Goal: Task Accomplishment & Management: Manage account settings

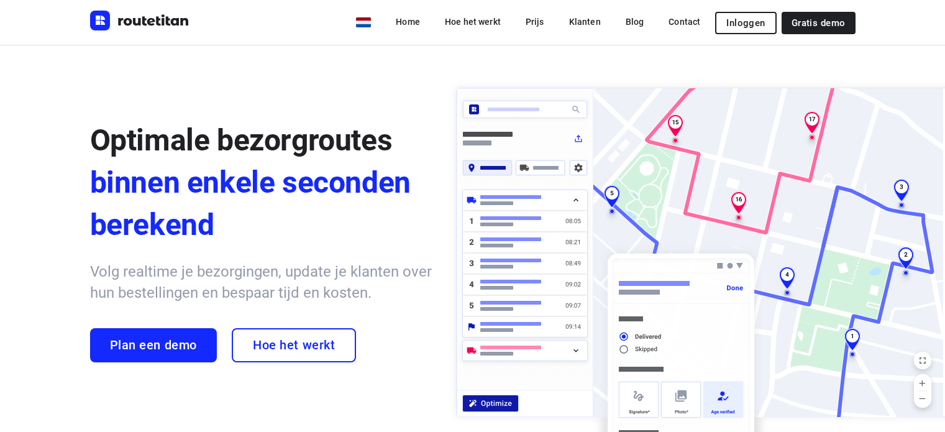
click at [736, 22] on span "Inloggen" at bounding box center [745, 23] width 39 height 10
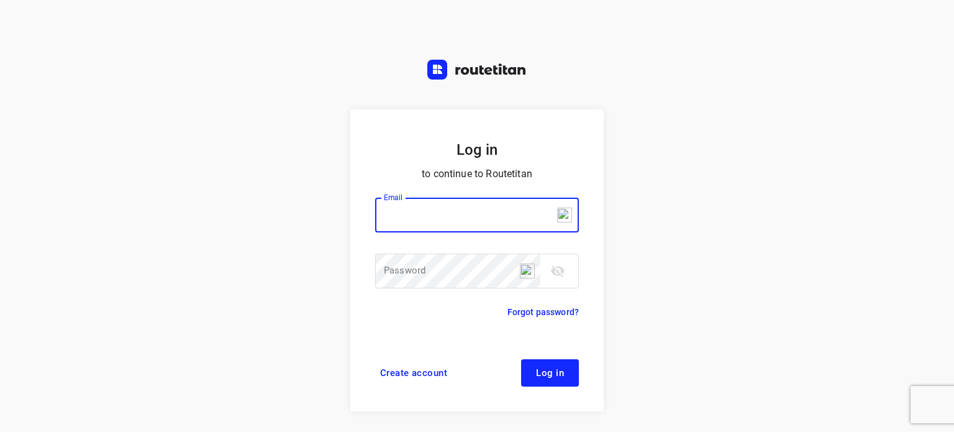
click at [422, 220] on input "email" at bounding box center [477, 215] width 204 height 35
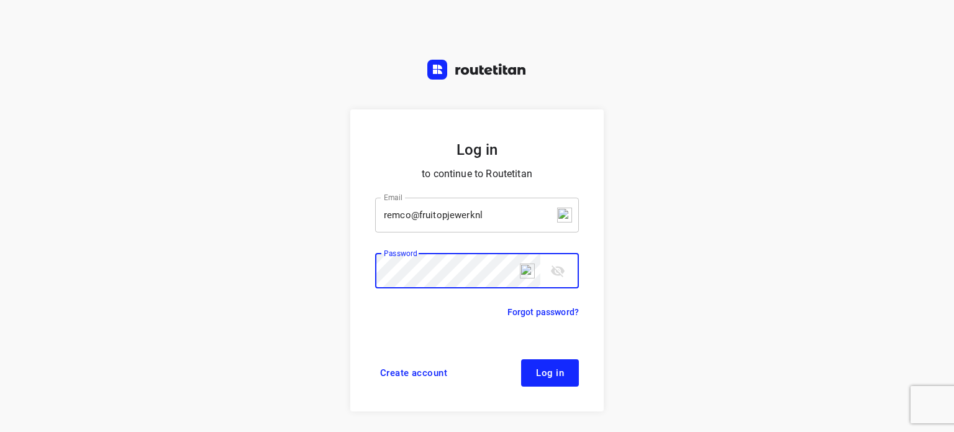
click at [507, 212] on input "remco@fruitopjewerknl" at bounding box center [477, 215] width 204 height 35
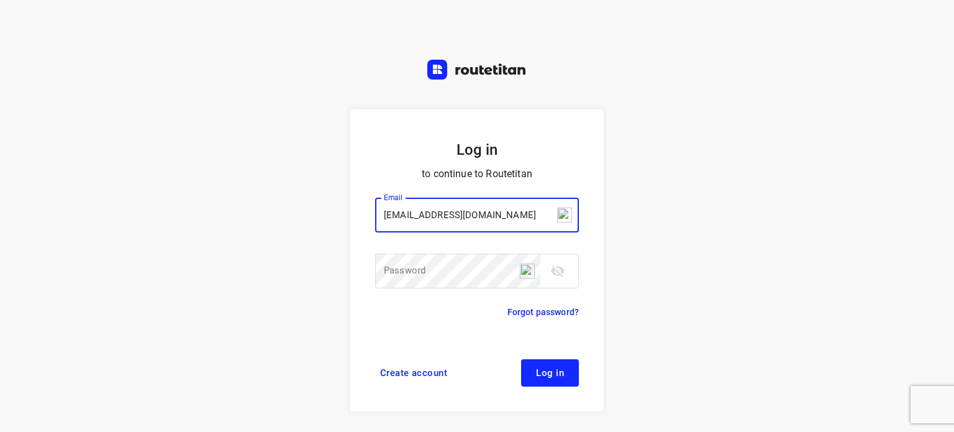
type input "remco@fruitopjewerk.nl"
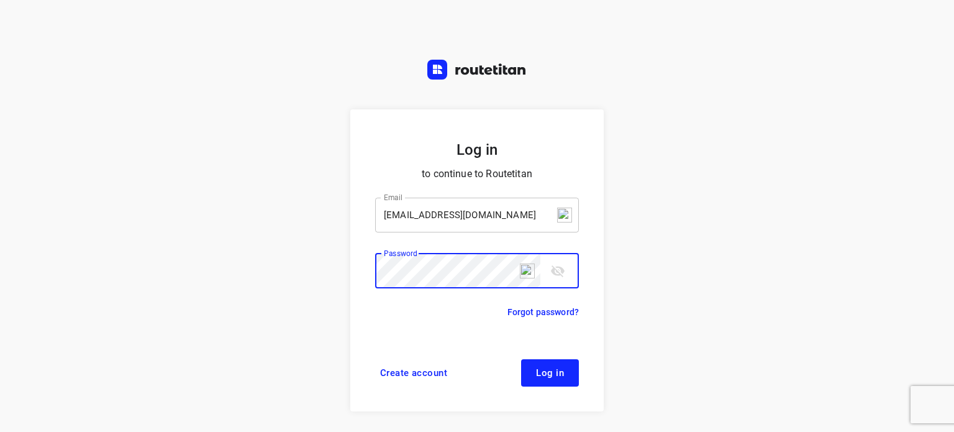
click at [521, 359] on button "Log in" at bounding box center [550, 372] width 58 height 27
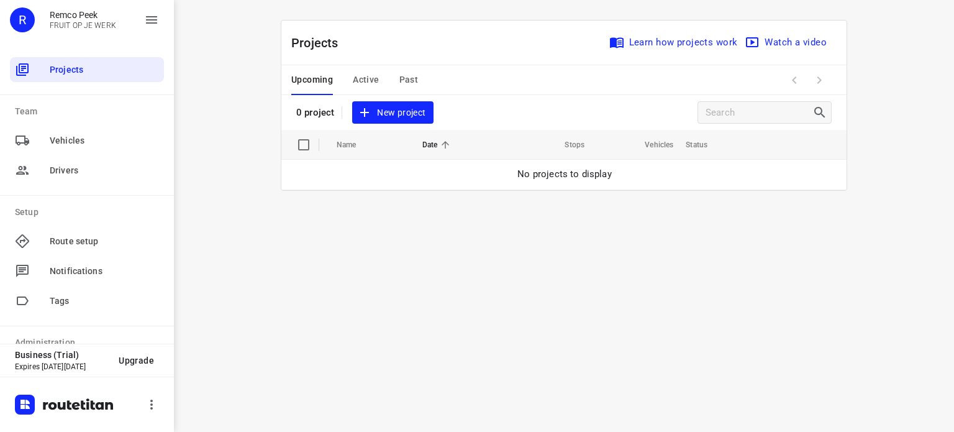
click at [374, 73] on span "Active" at bounding box center [366, 80] width 26 height 16
click at [405, 73] on span "Past" at bounding box center [408, 80] width 19 height 16
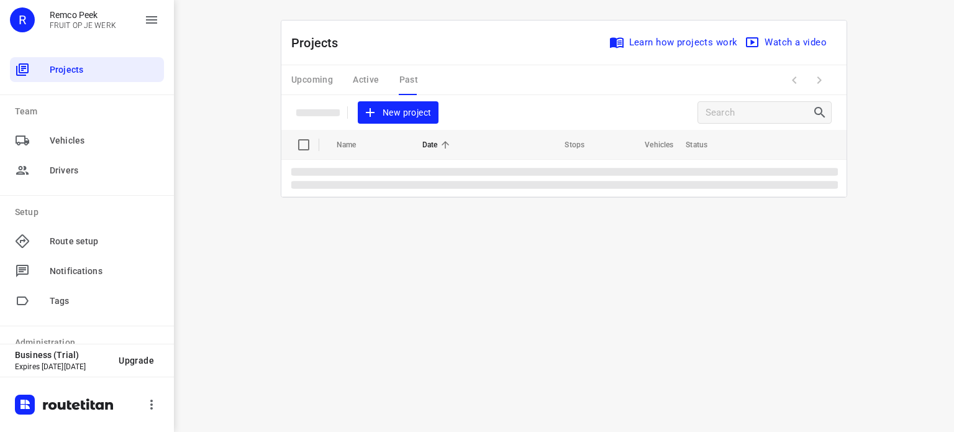
click at [318, 76] on div "Upcoming Active Past" at bounding box center [364, 80] width 147 height 30
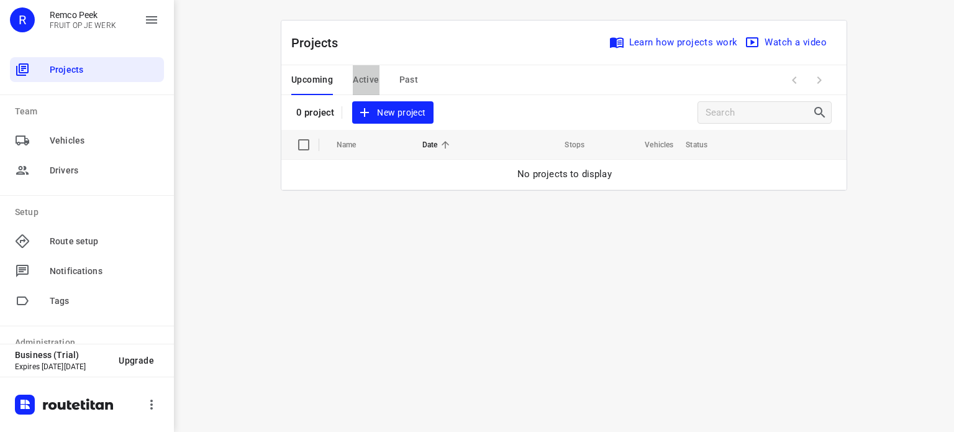
click at [367, 82] on span "Active" at bounding box center [366, 80] width 26 height 16
click at [312, 81] on span "Upcoming" at bounding box center [312, 80] width 42 height 16
click at [403, 79] on span "Past" at bounding box center [408, 80] width 19 height 16
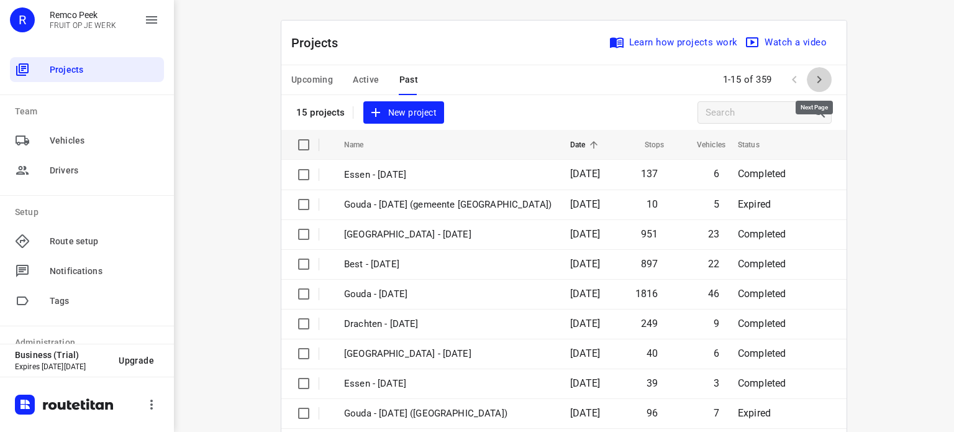
click at [819, 79] on icon "button" at bounding box center [819, 79] width 15 height 15
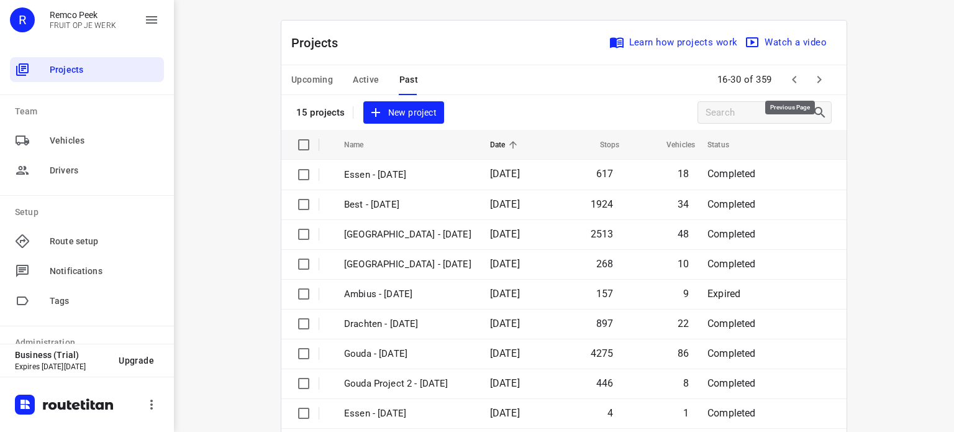
click at [793, 81] on icon "button" at bounding box center [794, 79] width 15 height 15
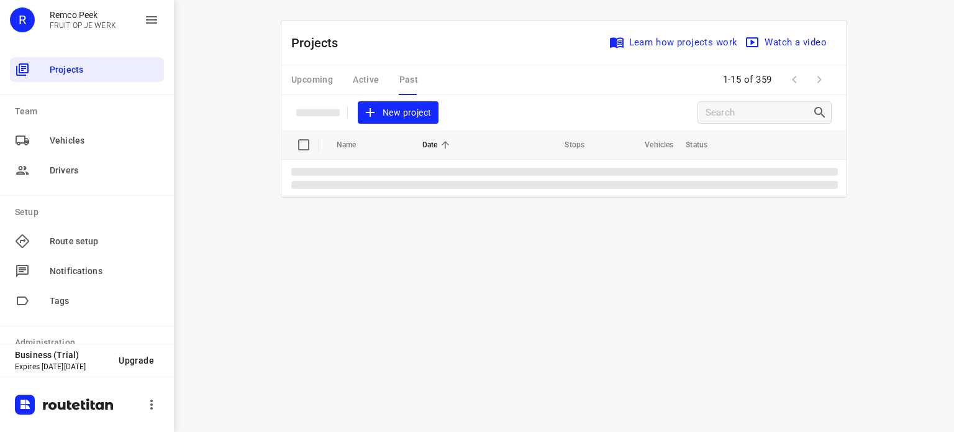
click at [524, 68] on div "Upcoming Active Past 1-15 of 359" at bounding box center [563, 80] width 565 height 30
